Goal: Task Accomplishment & Management: Use online tool/utility

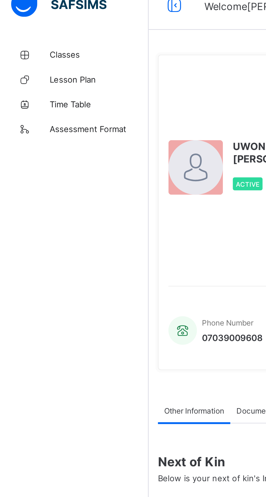
click at [32, 32] on span "Classes" at bounding box center [43, 32] width 43 height 4
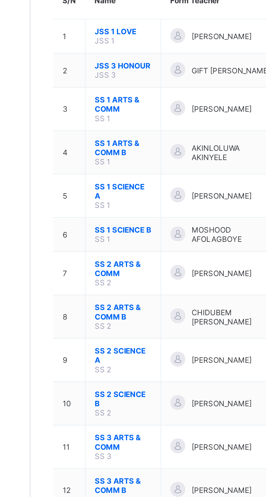
click at [107, 186] on span "SS 2 ARTS & COMM" at bounding box center [105, 190] width 25 height 8
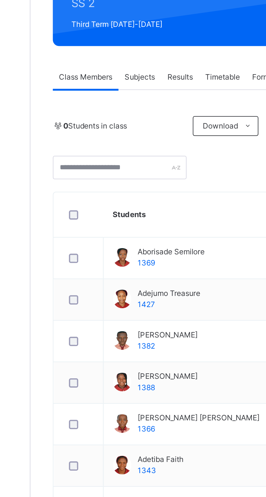
click at [118, 139] on span "Subjects" at bounding box center [112, 138] width 13 height 5
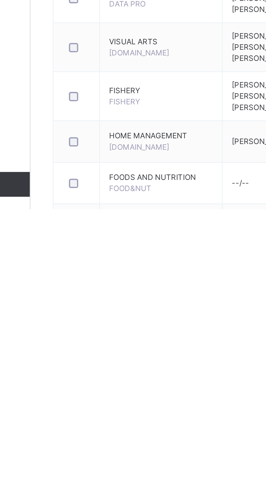
scroll to position [190, 0]
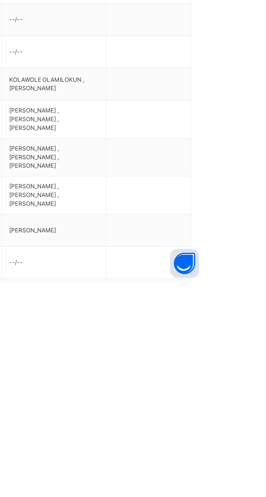
scroll to position [189, 0]
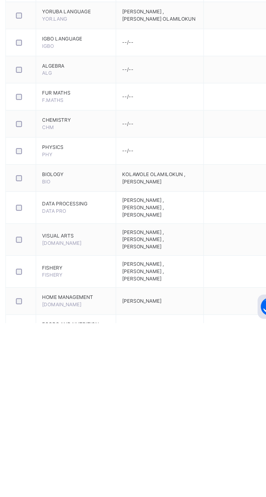
scroll to position [190, 0]
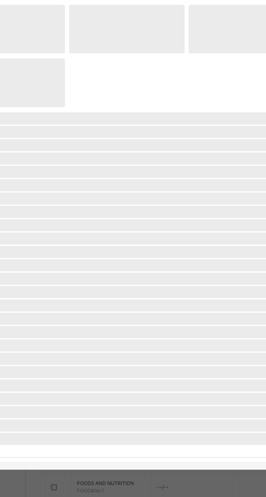
scroll to position [216, 0]
